Goal: Task Accomplishment & Management: Complete application form

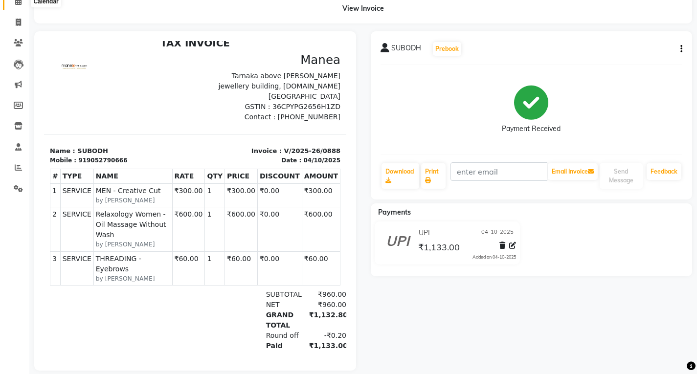
click at [11, 2] on span at bounding box center [18, 1] width 17 height 11
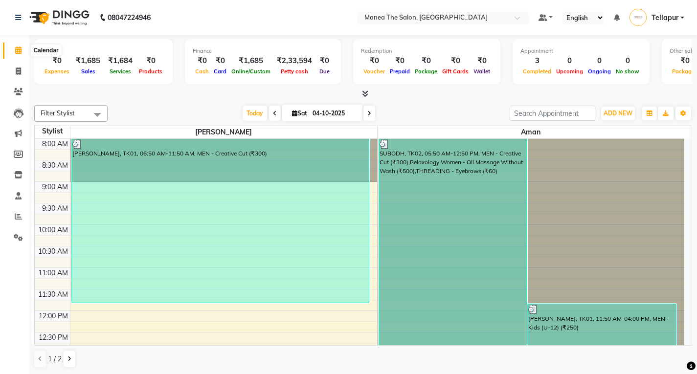
click at [20, 49] on icon at bounding box center [18, 49] width 6 height 7
click at [15, 65] on link "Invoice" at bounding box center [14, 72] width 23 height 16
select select "6085"
select select "service"
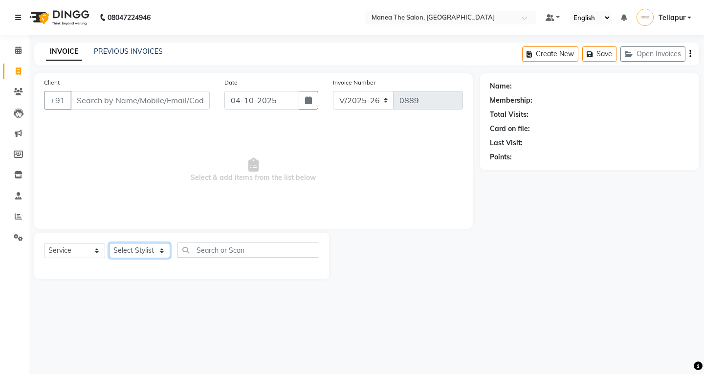
click at [141, 251] on select "Select Stylist [PERSON_NAME]" at bounding box center [139, 250] width 61 height 15
select select "93674"
click at [109, 243] on select "Select Stylist [PERSON_NAME]" at bounding box center [139, 250] width 61 height 15
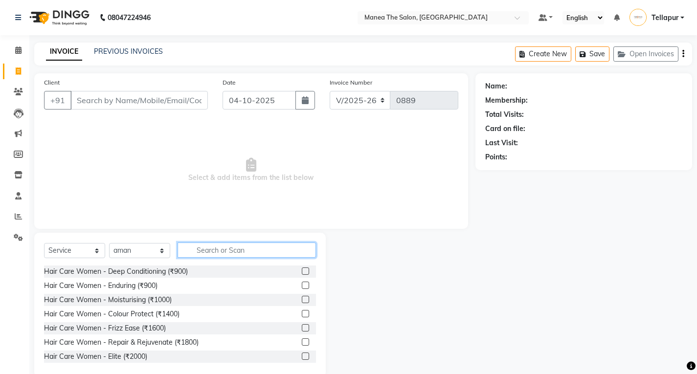
click at [200, 253] on input "text" at bounding box center [246, 249] width 138 height 15
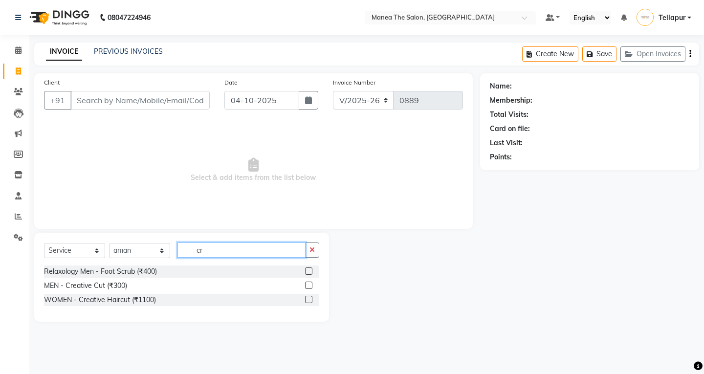
type input "cr"
click at [308, 286] on label at bounding box center [308, 285] width 7 height 7
click at [308, 286] on input "checkbox" at bounding box center [308, 286] width 6 height 6
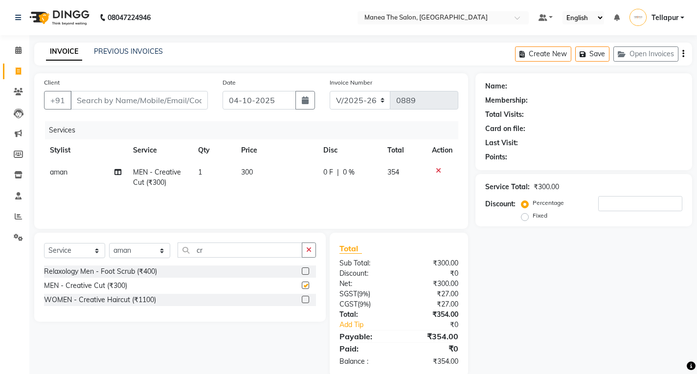
checkbox input "false"
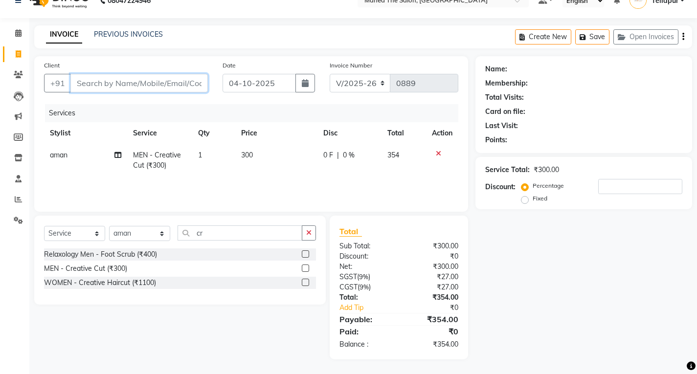
drag, startPoint x: 189, startPoint y: 87, endPoint x: 194, endPoint y: 86, distance: 5.0
click at [189, 87] on input "Client" at bounding box center [138, 83] width 137 height 19
type input "9"
type input "0"
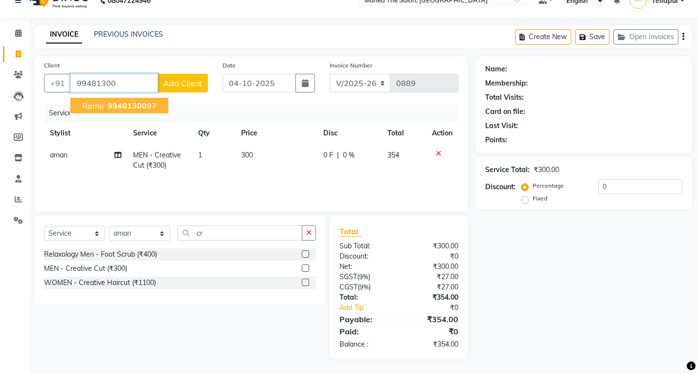
click at [137, 108] on span "99481300" at bounding box center [127, 106] width 39 height 10
type input "9948130097"
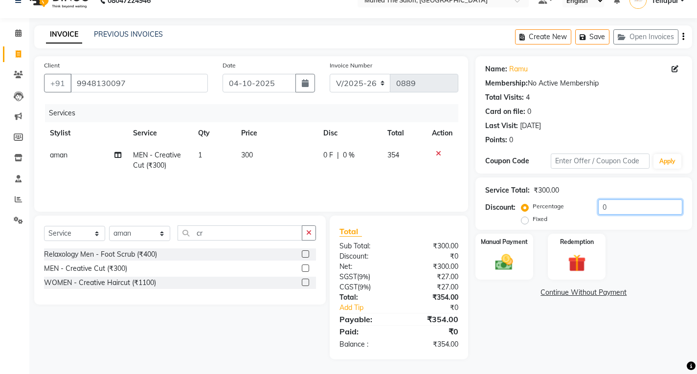
click at [612, 207] on input "0" at bounding box center [640, 206] width 84 height 15
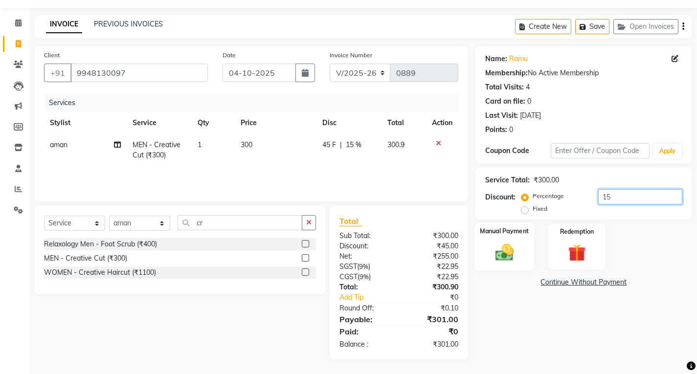
type input "15"
click at [505, 241] on div "Manual Payment" at bounding box center [504, 246] width 60 height 48
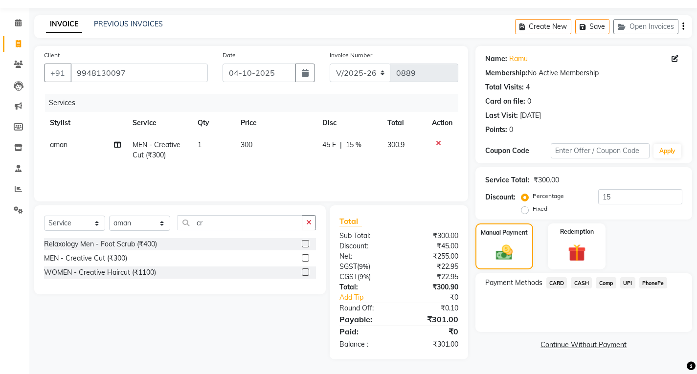
click at [581, 285] on span "CASH" at bounding box center [580, 282] width 21 height 11
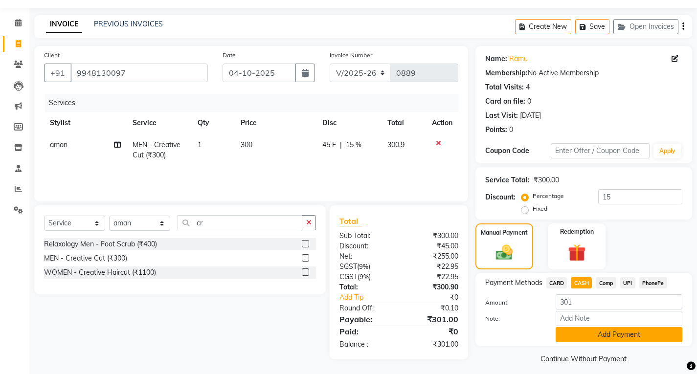
click at [605, 339] on button "Add Payment" at bounding box center [618, 334] width 127 height 15
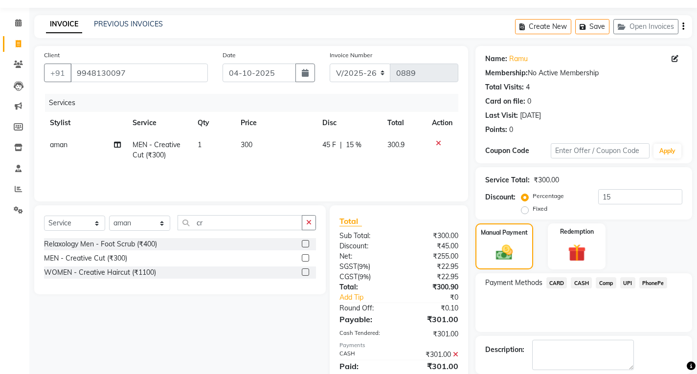
scroll to position [75, 0]
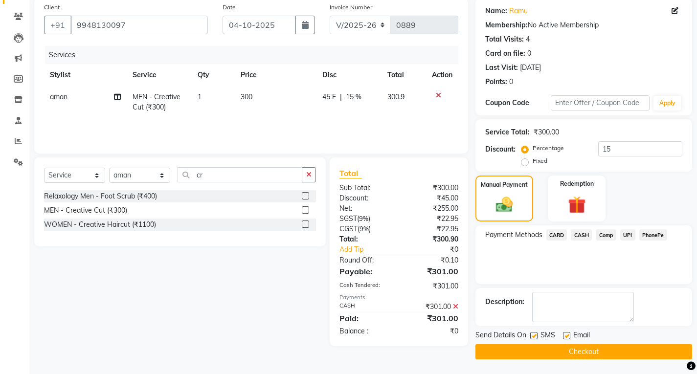
click at [592, 345] on button "Checkout" at bounding box center [583, 351] width 217 height 15
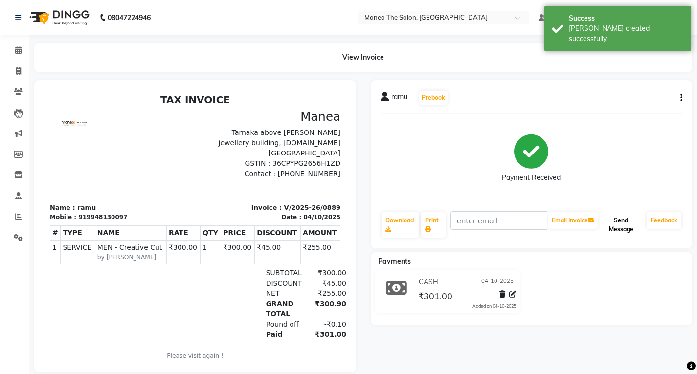
click at [618, 229] on button "Send Message" at bounding box center [620, 224] width 43 height 25
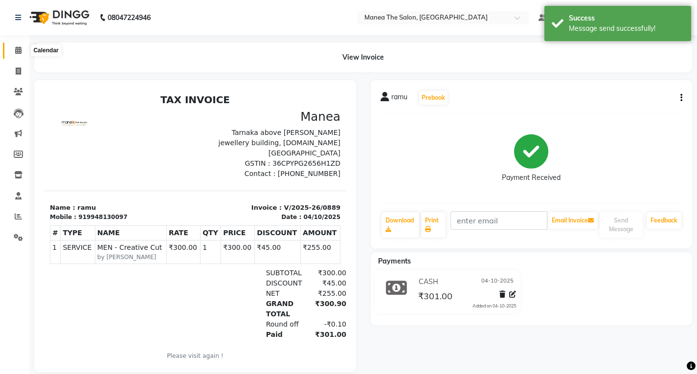
click at [18, 48] on icon at bounding box center [18, 49] width 6 height 7
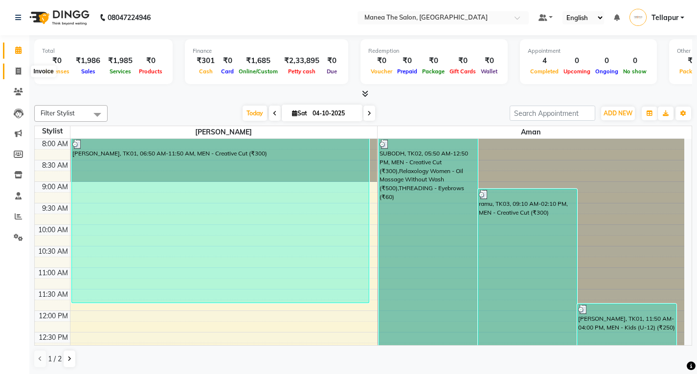
click at [21, 74] on icon at bounding box center [18, 70] width 5 height 7
select select "6085"
select select "service"
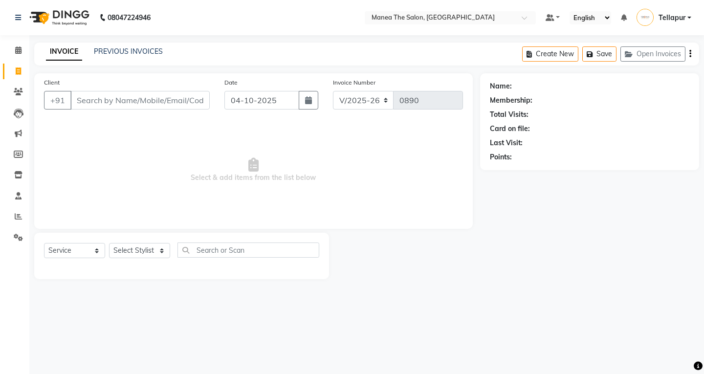
click at [150, 105] on input "Client" at bounding box center [139, 100] width 139 height 19
type input "9569247877"
click at [191, 105] on button "Add Client" at bounding box center [184, 100] width 50 height 19
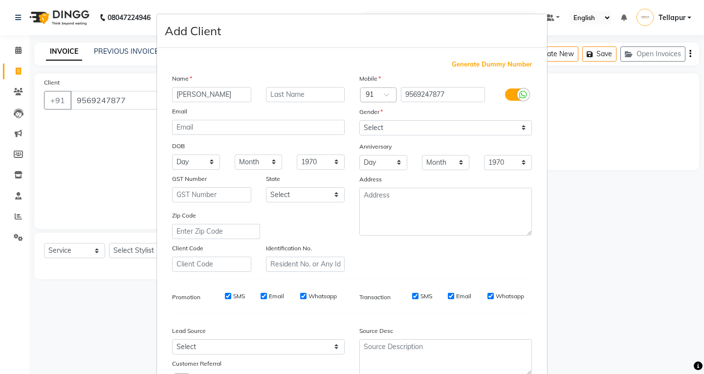
type input "[PERSON_NAME]"
click at [401, 129] on select "Select [DEMOGRAPHIC_DATA] [DEMOGRAPHIC_DATA] Other Prefer Not To Say" at bounding box center [445, 127] width 173 height 15
select select "[DEMOGRAPHIC_DATA]"
click at [359, 120] on select "Select [DEMOGRAPHIC_DATA] [DEMOGRAPHIC_DATA] Other Prefer Not To Say" at bounding box center [445, 127] width 173 height 15
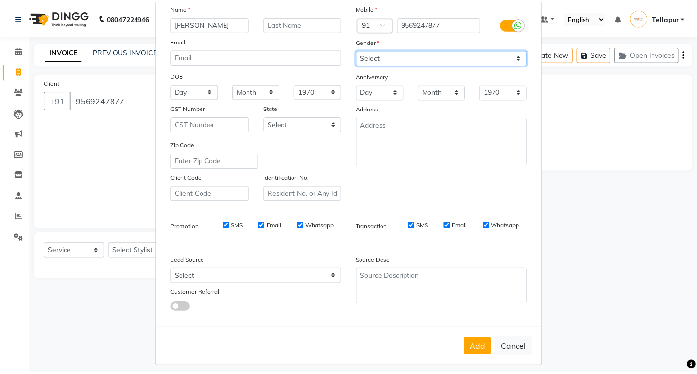
scroll to position [77, 0]
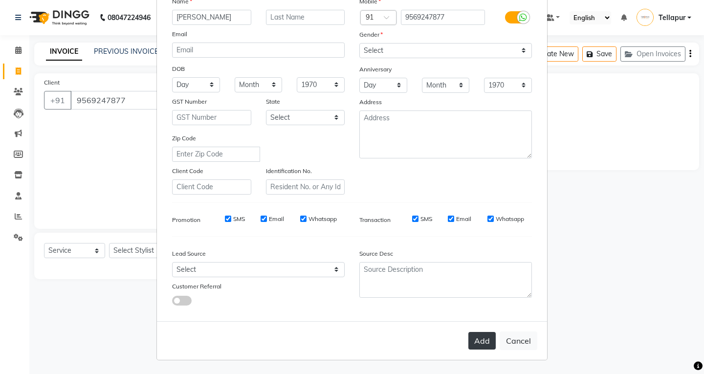
click at [483, 338] on button "Add" at bounding box center [481, 341] width 27 height 18
select select
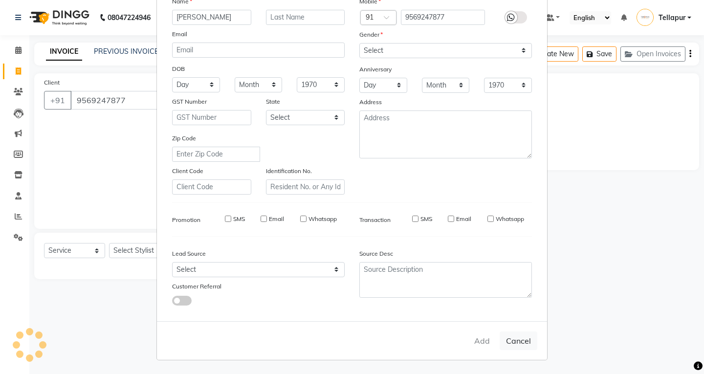
select select
checkbox input "false"
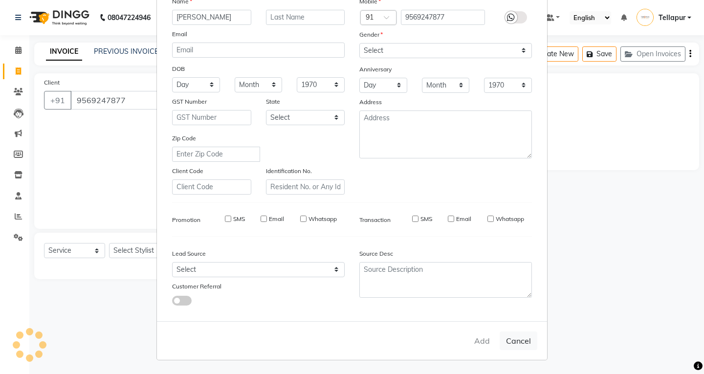
checkbox input "false"
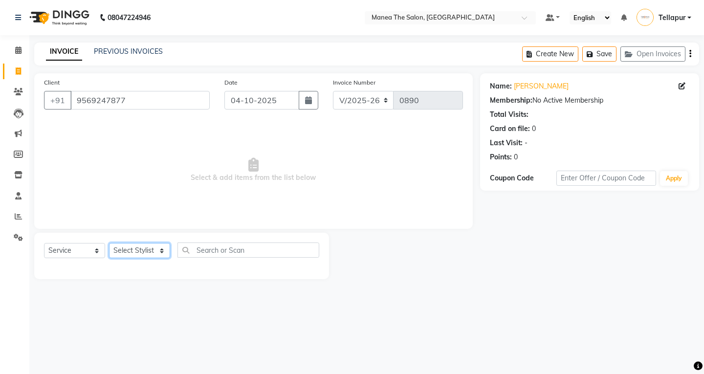
drag, startPoint x: 129, startPoint y: 248, endPoint x: 173, endPoint y: 259, distance: 45.7
click at [149, 256] on select "Select Stylist [PERSON_NAME]" at bounding box center [139, 250] width 61 height 15
click at [210, 245] on input "text" at bounding box center [248, 249] width 142 height 15
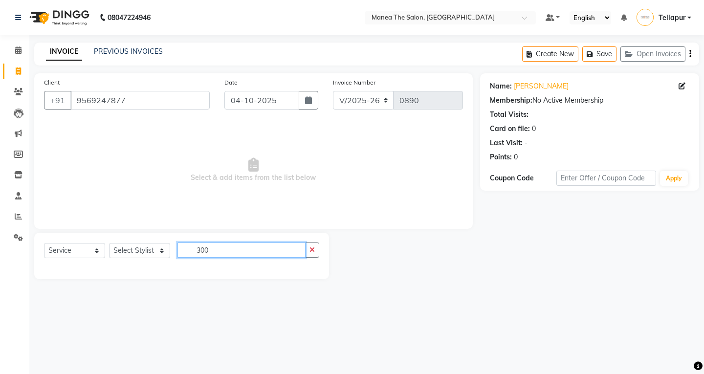
type input "300"
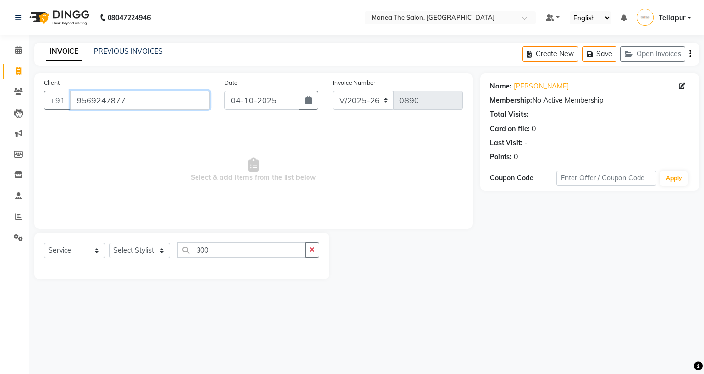
click at [138, 103] on input "9569247877" at bounding box center [139, 100] width 139 height 19
click at [137, 105] on input "9569247877" at bounding box center [139, 100] width 139 height 19
click at [318, 252] on button "button" at bounding box center [312, 249] width 14 height 15
click at [193, 96] on input "9569247877" at bounding box center [139, 100] width 139 height 19
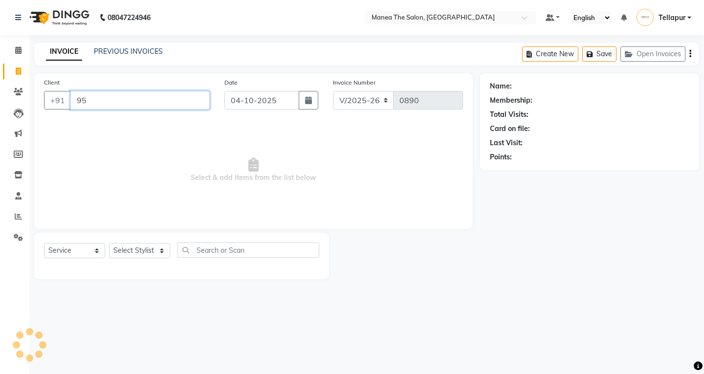
type input "9"
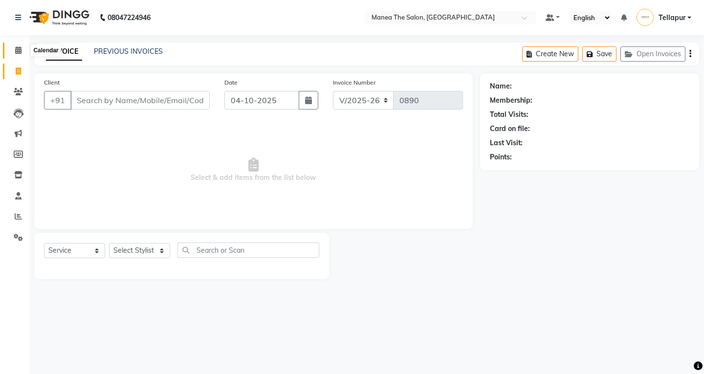
click at [13, 46] on span at bounding box center [18, 50] width 17 height 11
click at [17, 50] on icon at bounding box center [18, 49] width 6 height 7
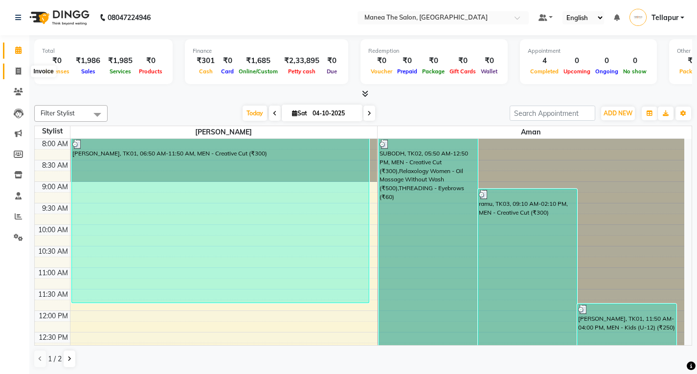
click at [18, 74] on icon at bounding box center [18, 70] width 5 height 7
select select "service"
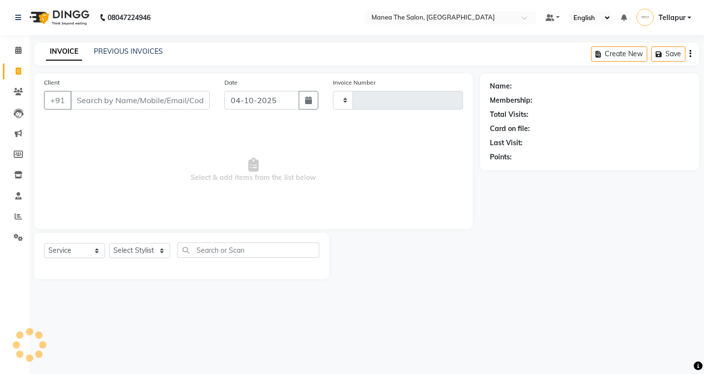
type input "0890"
select select "6085"
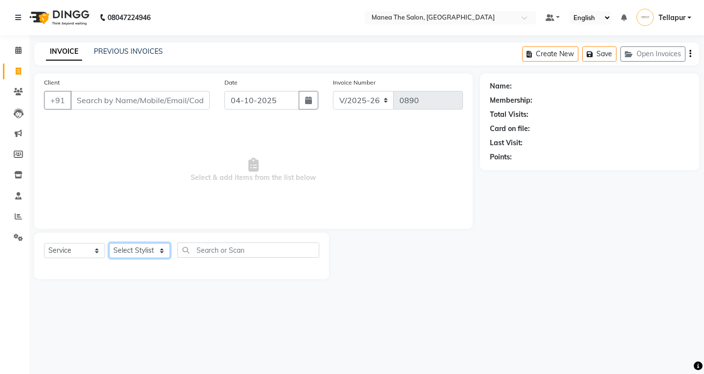
click at [146, 245] on select "Select Stylist [PERSON_NAME]" at bounding box center [139, 250] width 61 height 15
select select "85429"
click at [109, 243] on select "Select Stylist [PERSON_NAME]" at bounding box center [139, 250] width 61 height 15
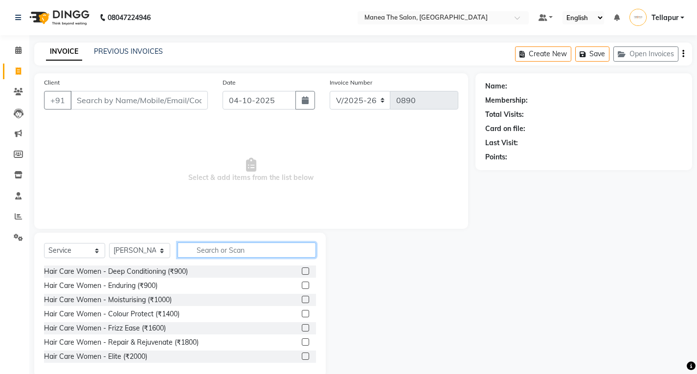
click at [218, 248] on input "text" at bounding box center [246, 249] width 138 height 15
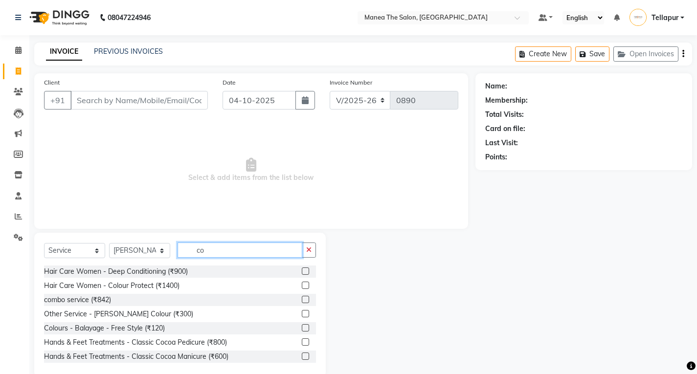
type input "co"
click at [302, 284] on label at bounding box center [305, 285] width 7 height 7
click at [302, 284] on input "checkbox" at bounding box center [305, 286] width 6 height 6
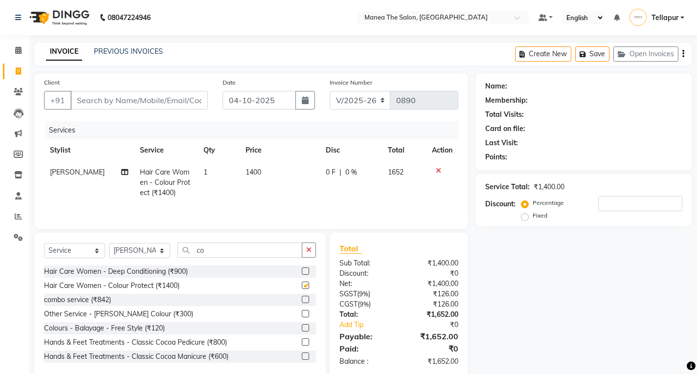
checkbox input "false"
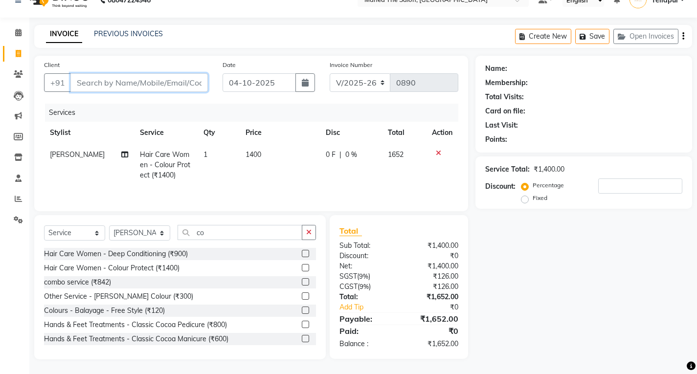
click at [87, 85] on input "Client" at bounding box center [138, 82] width 137 height 19
type input "9"
type input "0"
type input "9405184619"
click at [265, 152] on td "1400" at bounding box center [280, 165] width 80 height 43
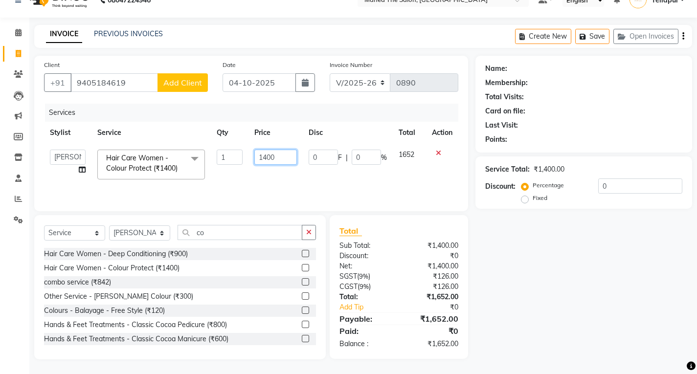
click at [281, 157] on input "1400" at bounding box center [275, 157] width 43 height 15
type input "1"
type input "1500"
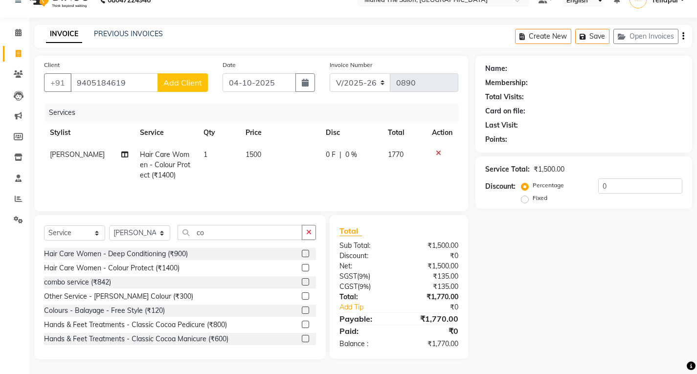
click at [225, 187] on div "Services Stylist Service Qty Price Disc Total Action Ali Hair Care Women - Colo…" at bounding box center [251, 153] width 414 height 98
click at [438, 155] on icon at bounding box center [438, 153] width 5 height 7
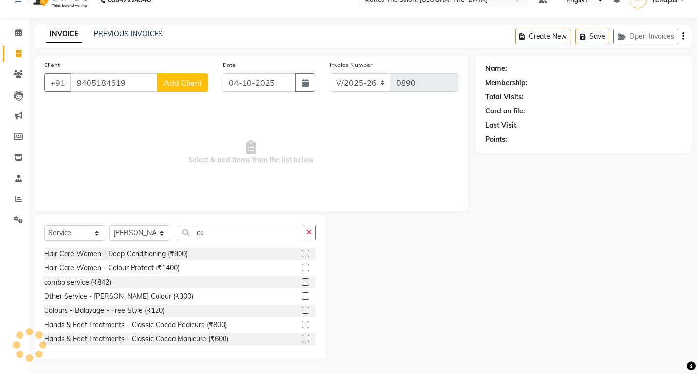
scroll to position [0, 0]
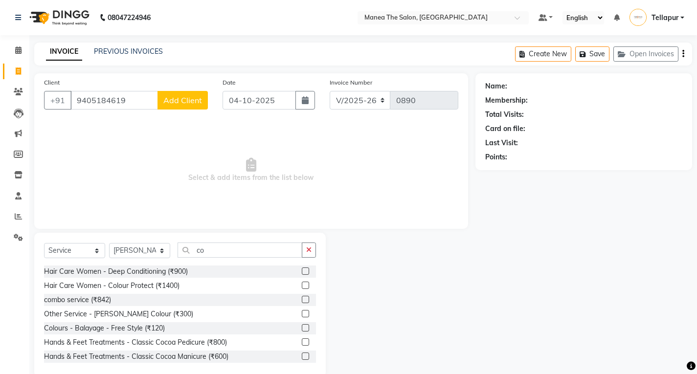
click at [302, 284] on label at bounding box center [305, 285] width 7 height 7
click at [302, 284] on input "checkbox" at bounding box center [305, 286] width 6 height 6
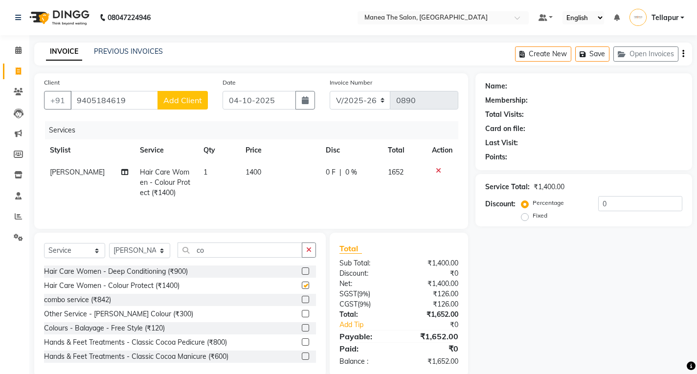
checkbox input "false"
click at [264, 173] on td "1400" at bounding box center [280, 182] width 80 height 43
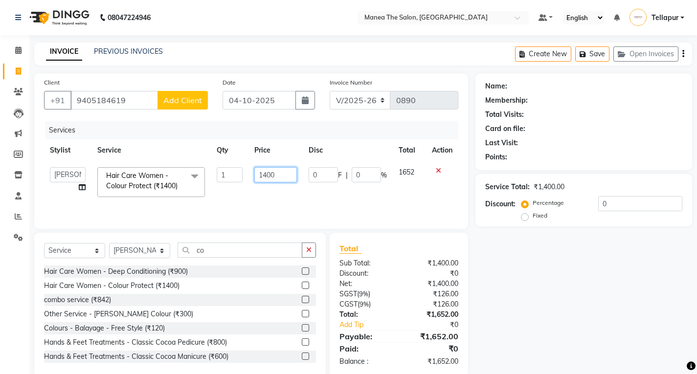
click at [282, 174] on input "1400" at bounding box center [275, 174] width 43 height 15
type input "1"
type input "1500"
click at [270, 192] on td "1500" at bounding box center [275, 182] width 54 height 42
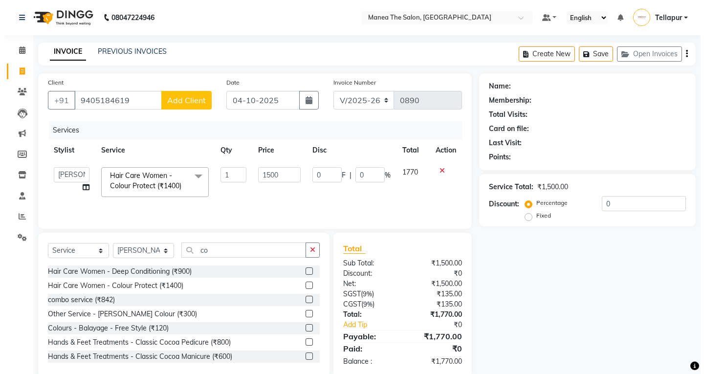
scroll to position [18, 0]
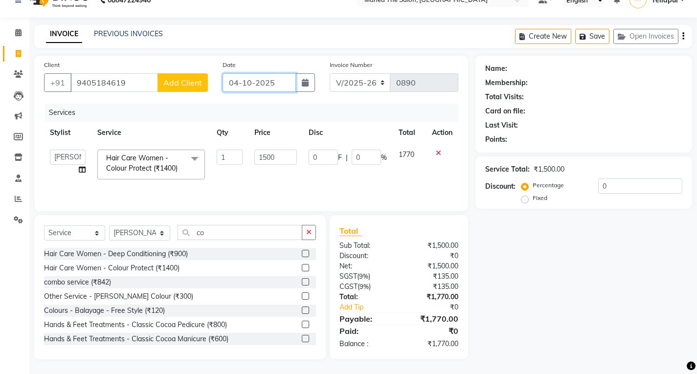
click at [276, 84] on input "04-10-2025" at bounding box center [258, 82] width 73 height 19
select select "10"
select select "2025"
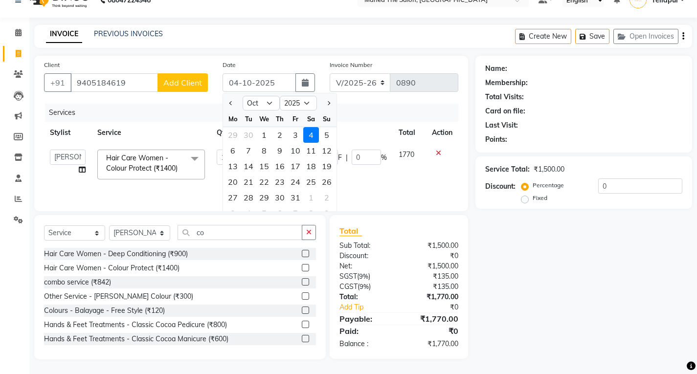
click at [390, 117] on div "Services" at bounding box center [255, 113] width 420 height 18
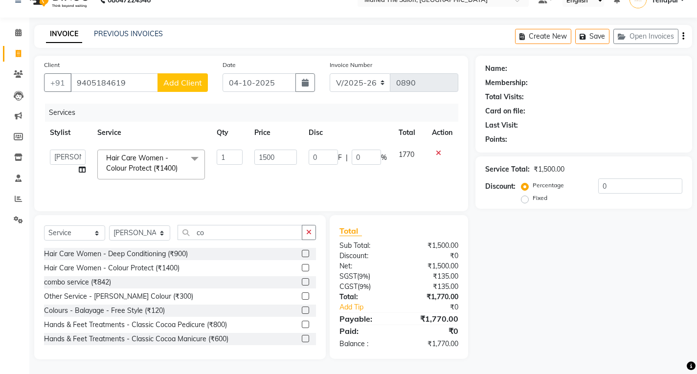
click at [547, 75] on div "Name: Membership: Total Visits: Card on file: Last Visit: Points:" at bounding box center [583, 102] width 197 height 85
click at [191, 78] on span "Add Client" at bounding box center [182, 83] width 39 height 10
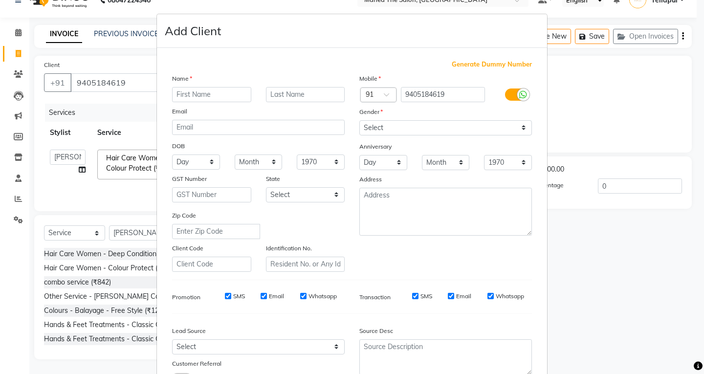
click at [222, 96] on input "text" at bounding box center [211, 94] width 79 height 15
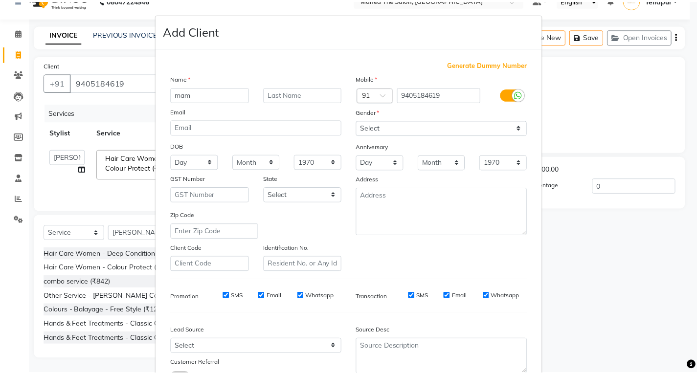
scroll to position [77, 0]
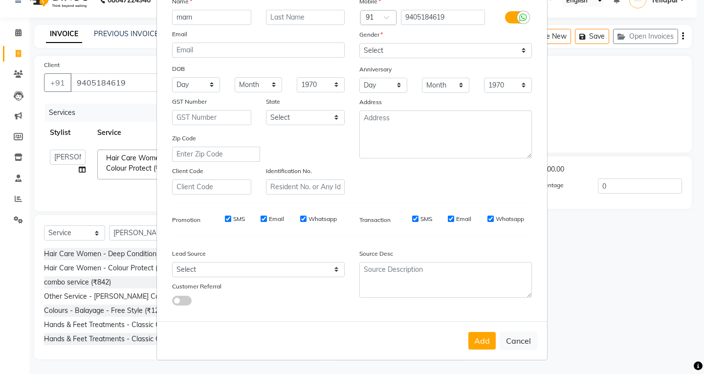
type input "mam"
click at [385, 53] on select "Select [DEMOGRAPHIC_DATA] [DEMOGRAPHIC_DATA] Other Prefer Not To Say" at bounding box center [445, 50] width 173 height 15
select select "[DEMOGRAPHIC_DATA]"
click at [359, 43] on select "Select [DEMOGRAPHIC_DATA] [DEMOGRAPHIC_DATA] Other Prefer Not To Say" at bounding box center [445, 50] width 173 height 15
click at [478, 336] on button "Add" at bounding box center [481, 341] width 27 height 18
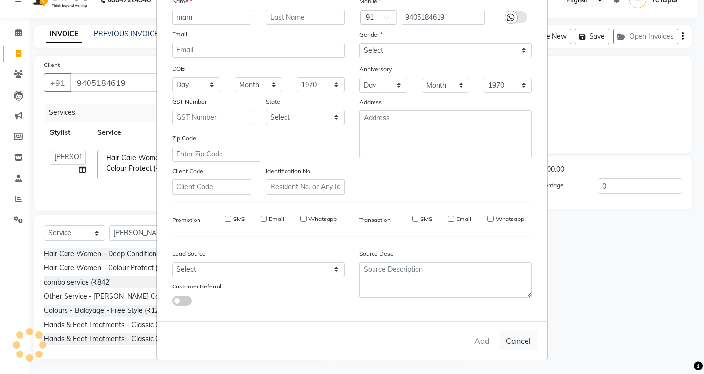
select select
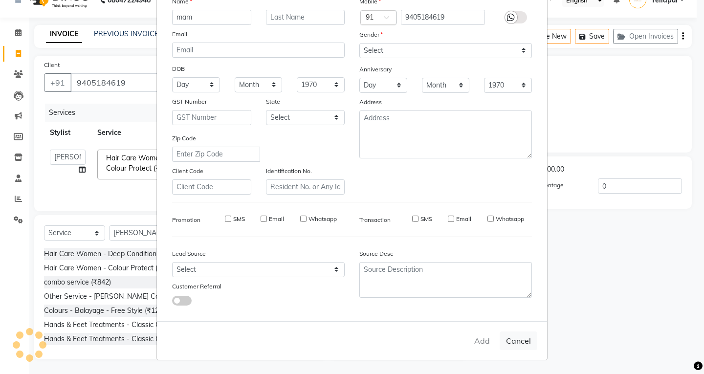
select select
checkbox input "false"
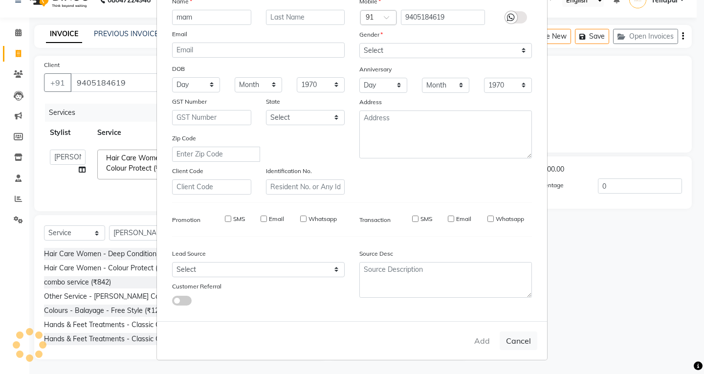
checkbox input "false"
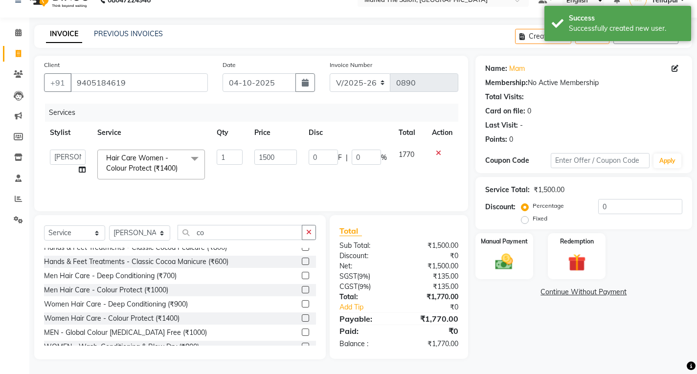
scroll to position [87, 0]
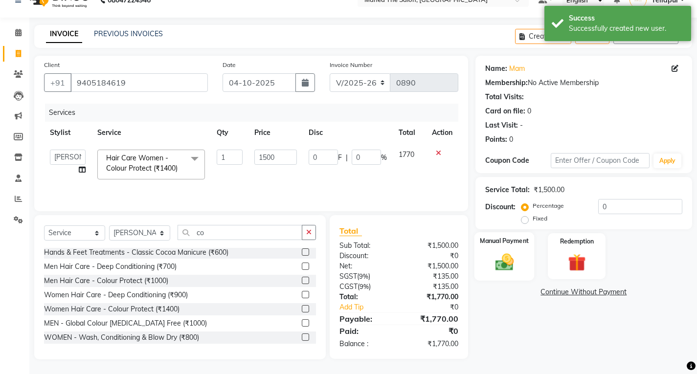
click at [508, 258] on img at bounding box center [504, 261] width 30 height 21
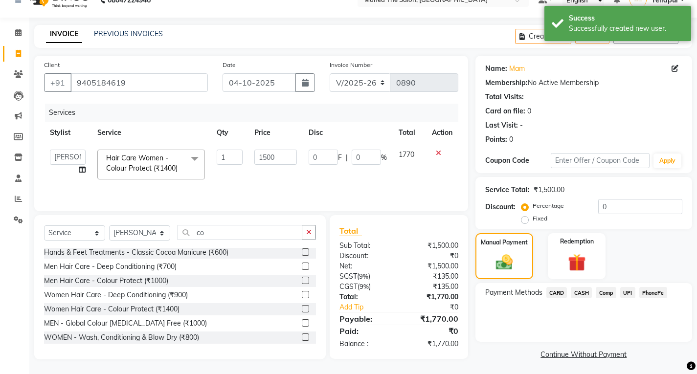
click at [628, 291] on span "UPI" at bounding box center [627, 292] width 15 height 11
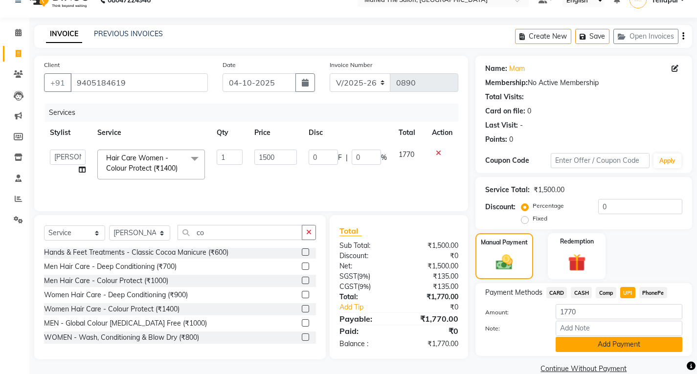
click at [630, 342] on button "Add Payment" at bounding box center [618, 344] width 127 height 15
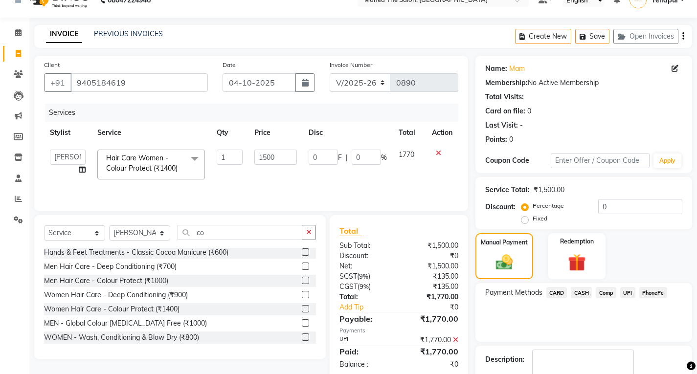
scroll to position [75, 0]
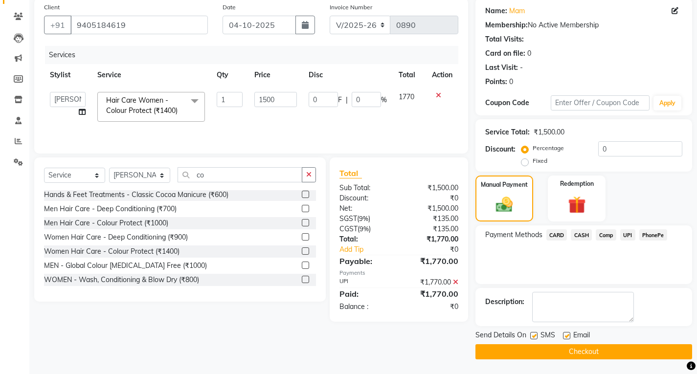
click at [586, 350] on button "Checkout" at bounding box center [583, 351] width 217 height 15
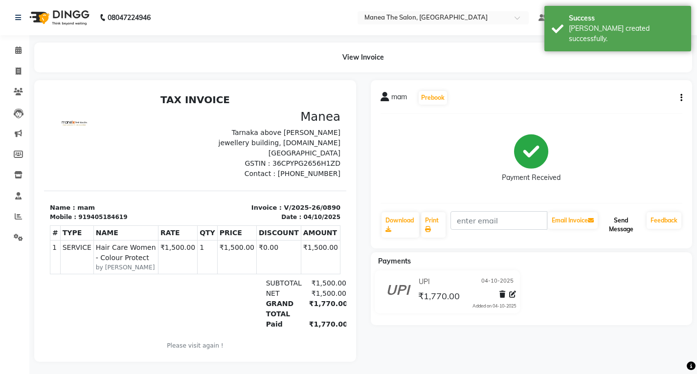
click at [612, 221] on button "Send Message" at bounding box center [620, 224] width 43 height 25
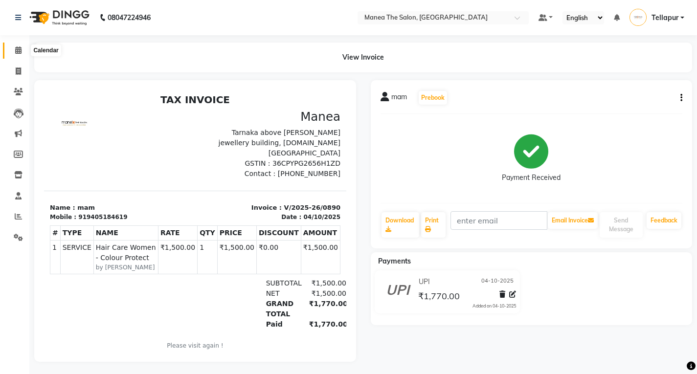
click at [19, 51] on icon at bounding box center [18, 49] width 6 height 7
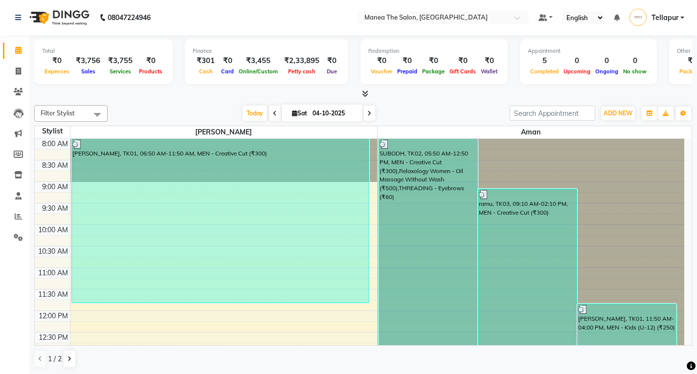
click at [19, 51] on icon at bounding box center [18, 49] width 6 height 7
click at [22, 72] on span at bounding box center [18, 71] width 17 height 11
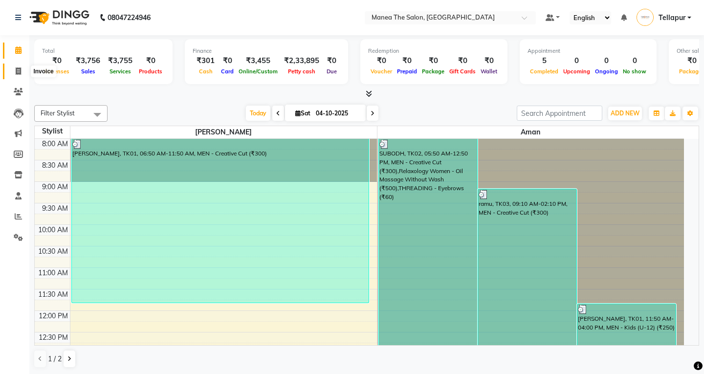
select select "6085"
select select "service"
